Goal: Task Accomplishment & Management: Use online tool/utility

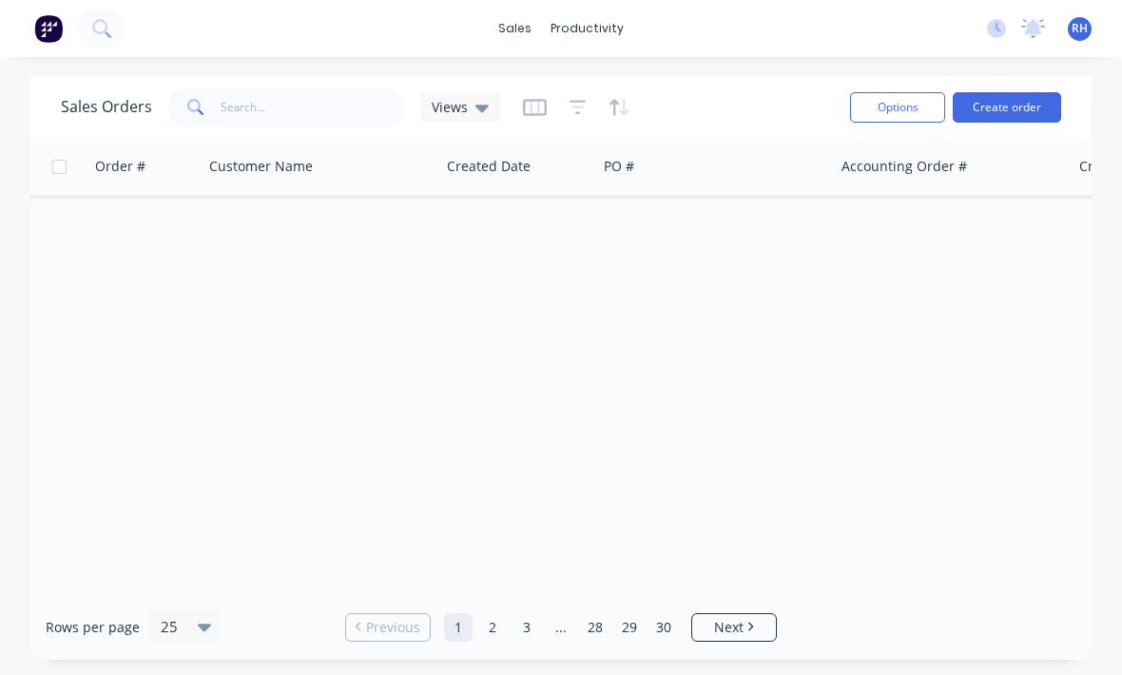
click at [1071, 112] on div "Sales Orders Views Options Create order" at bounding box center [561, 107] width 1062 height 62
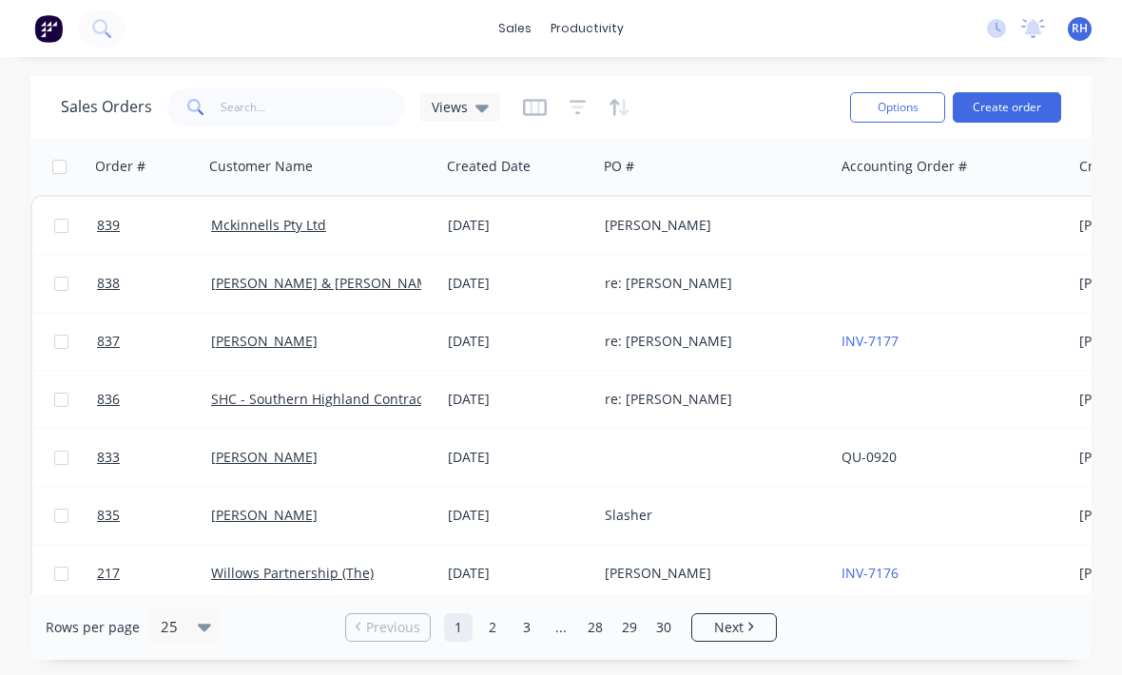
click at [919, 234] on div at bounding box center [952, 225] width 237 height 57
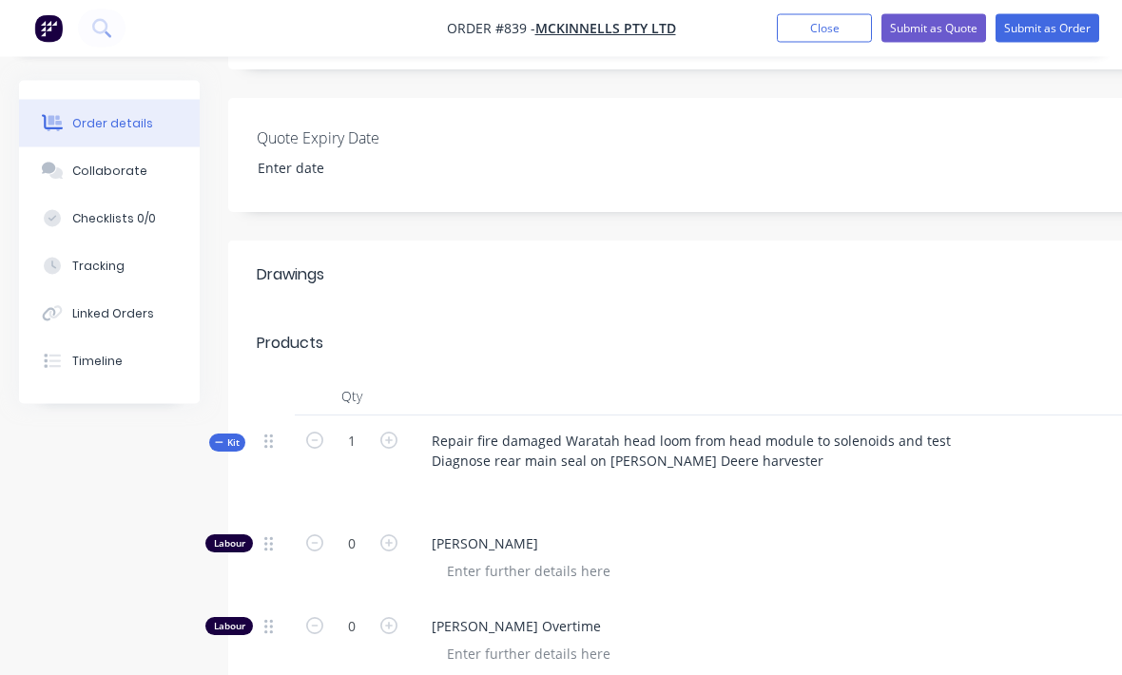
click at [1066, 24] on button "Submit as Order" at bounding box center [1048, 28] width 104 height 29
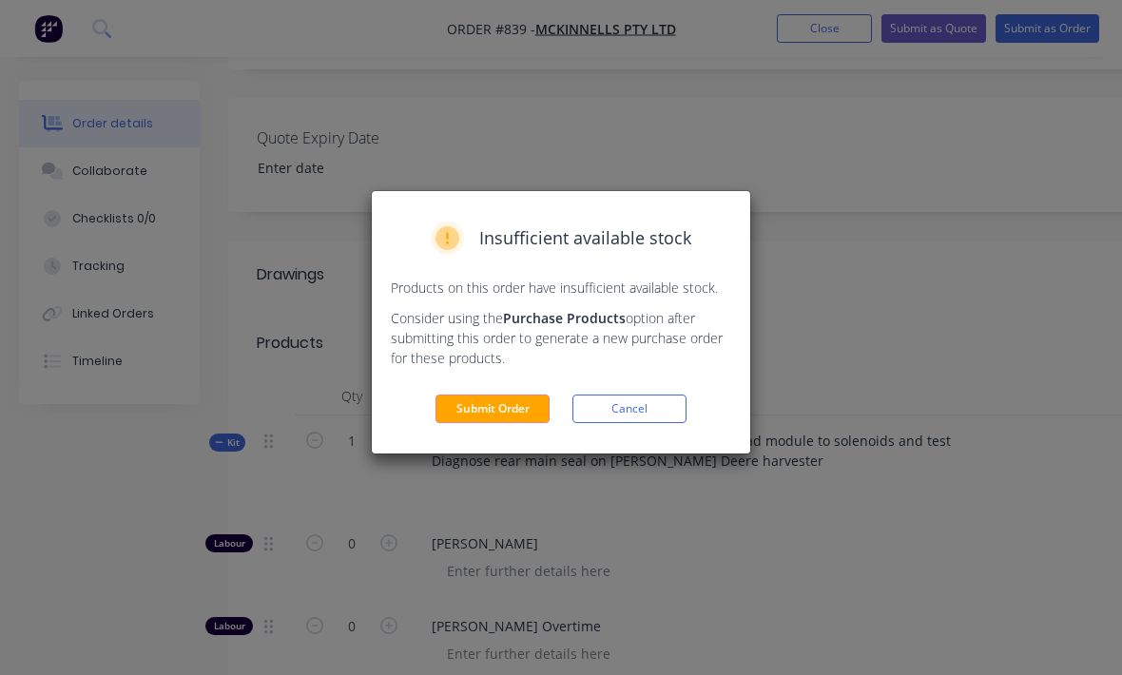
click at [516, 401] on button "Submit Order" at bounding box center [493, 409] width 114 height 29
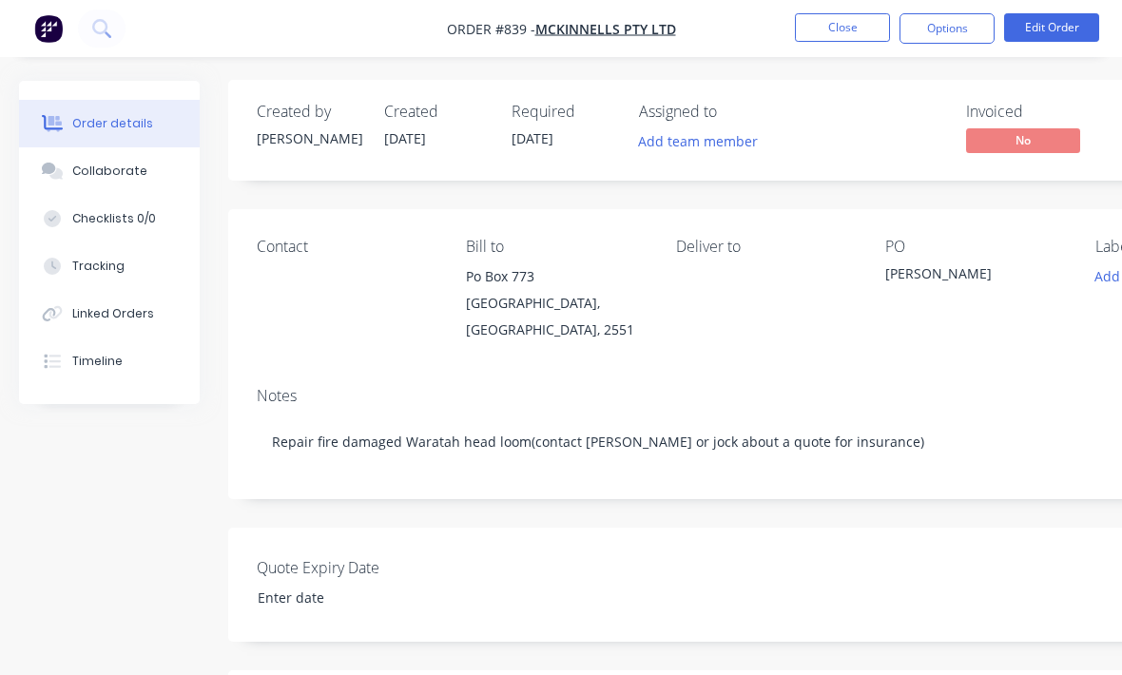
scroll to position [0, 0]
click at [859, 26] on button "Close" at bounding box center [842, 27] width 95 height 29
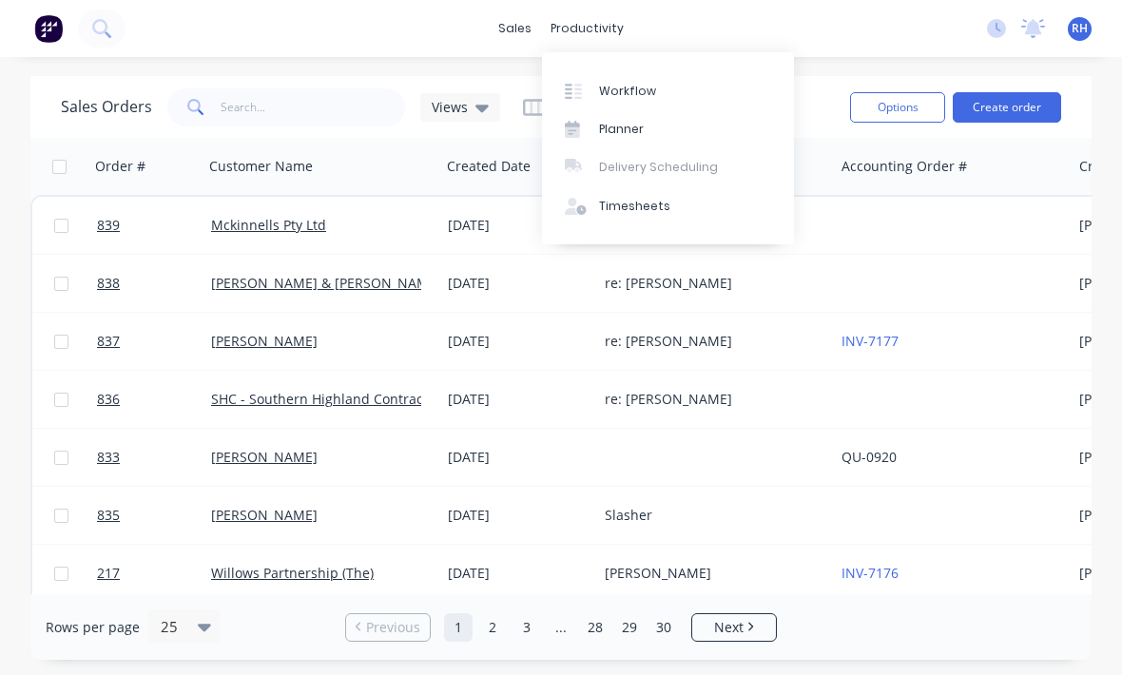
click at [627, 93] on div "Workflow" at bounding box center [627, 91] width 57 height 17
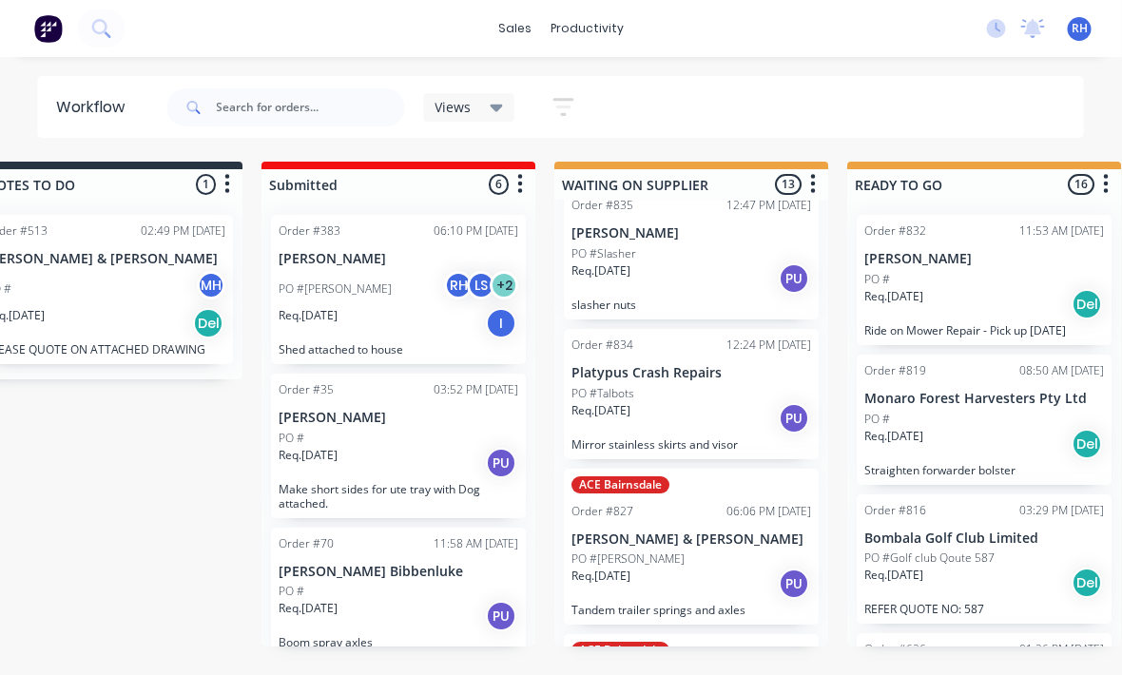
scroll to position [0, 72]
click at [712, 439] on p "Mirror stainless skirts and visor" at bounding box center [692, 445] width 240 height 14
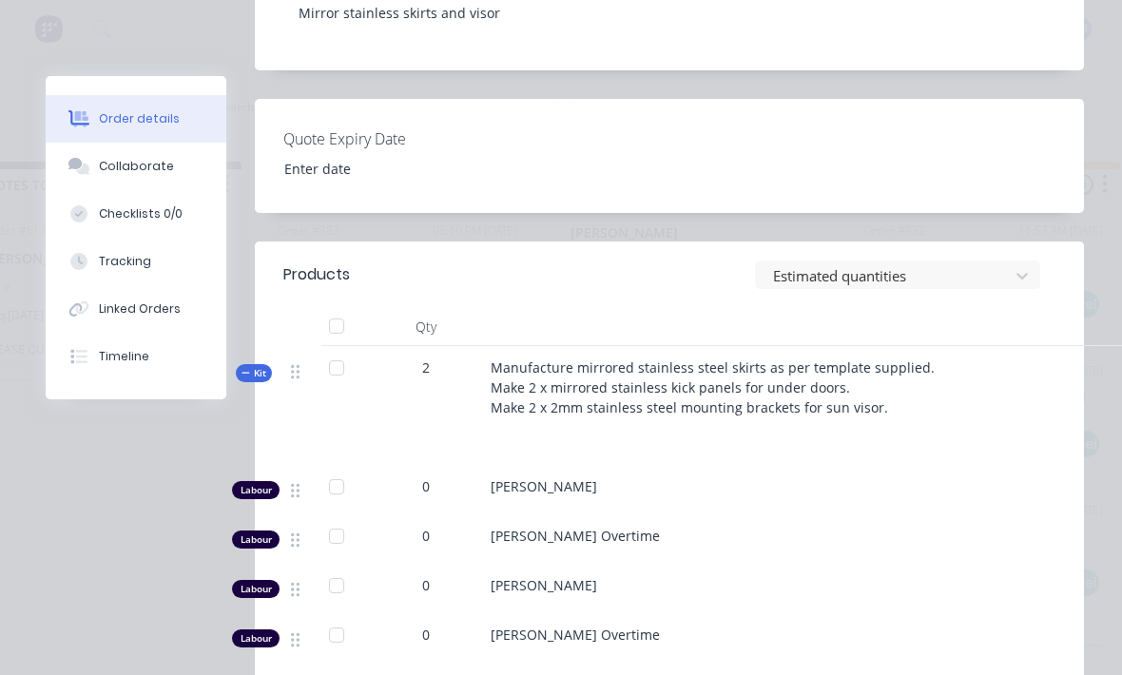
scroll to position [577, 0]
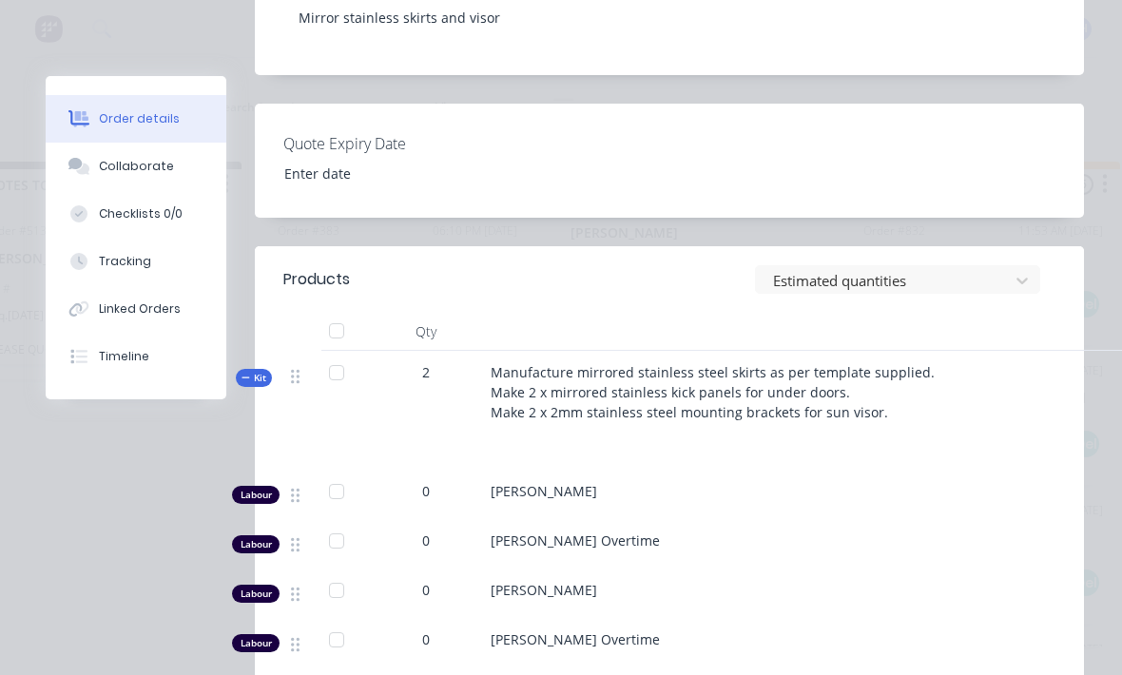
click at [185, 164] on button "Collaborate" at bounding box center [136, 167] width 181 height 48
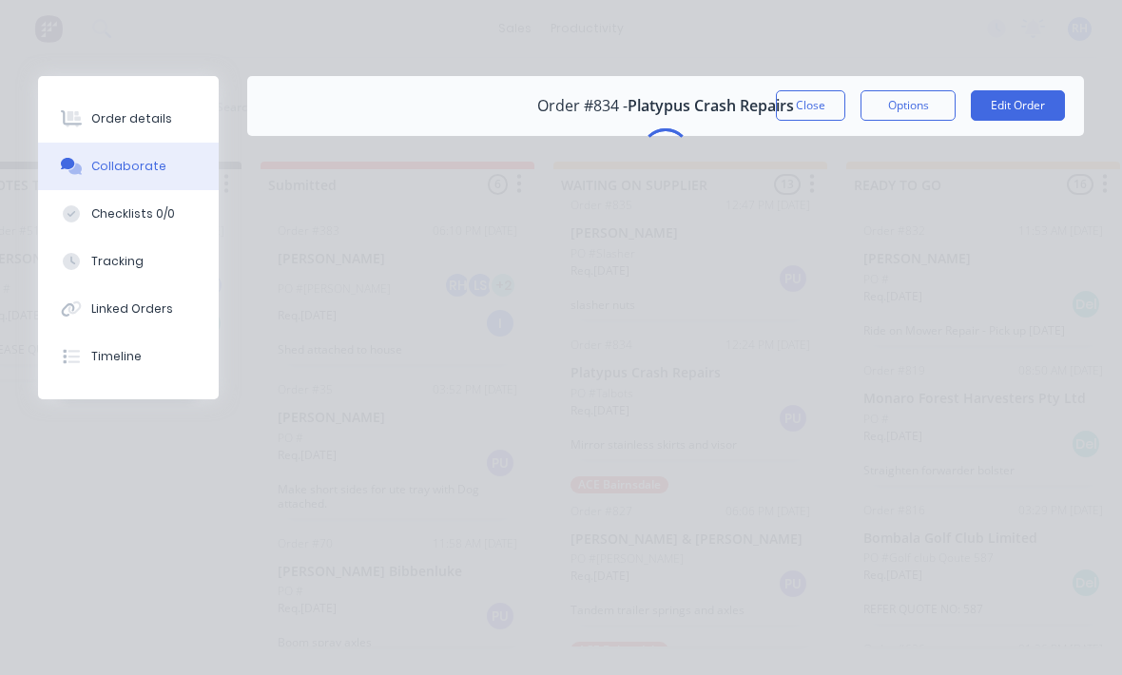
scroll to position [0, 0]
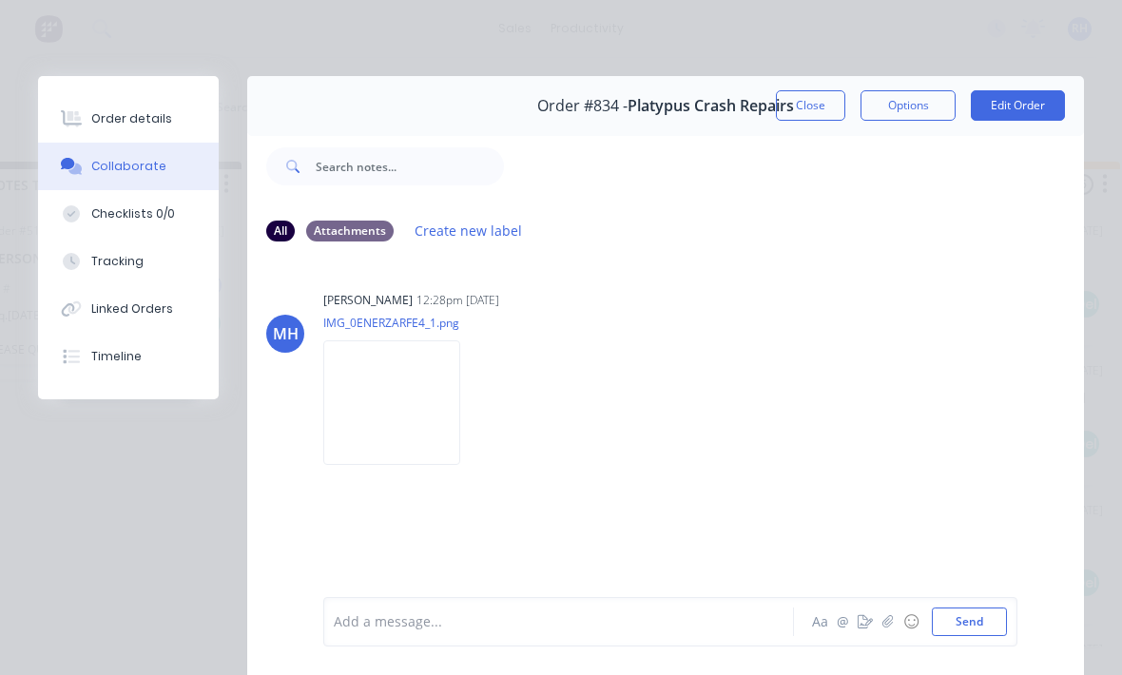
click at [401, 443] on img at bounding box center [391, 403] width 137 height 125
click at [810, 111] on button "Close" at bounding box center [810, 105] width 69 height 30
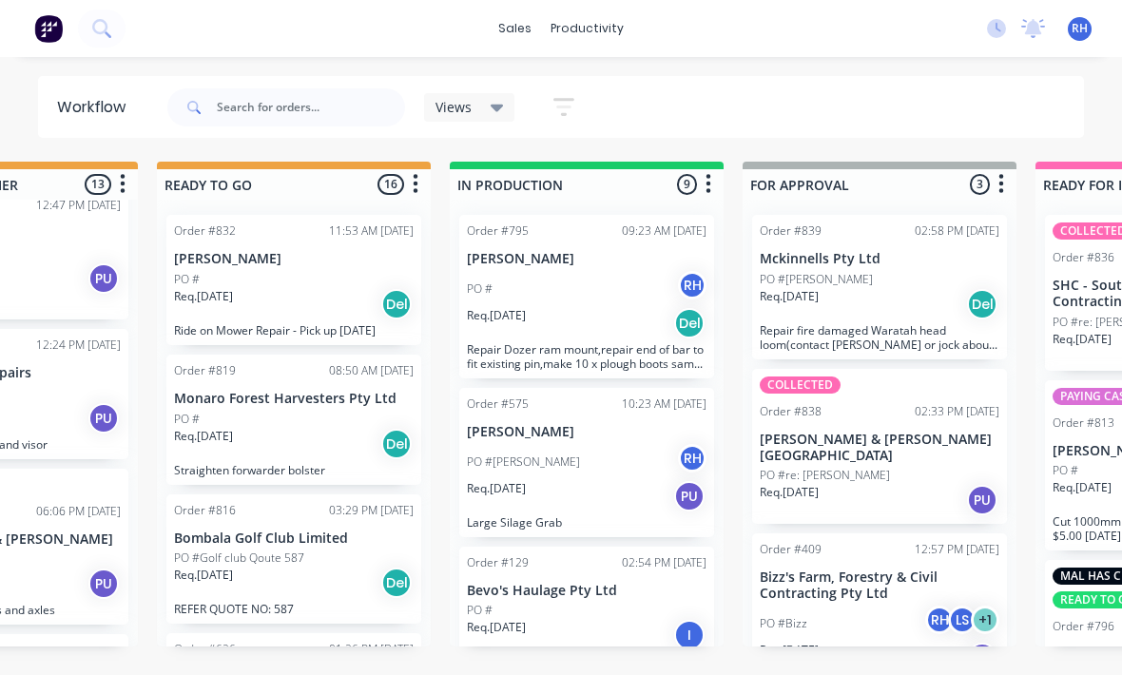
scroll to position [299, 0]
